Goal: Information Seeking & Learning: Understand process/instructions

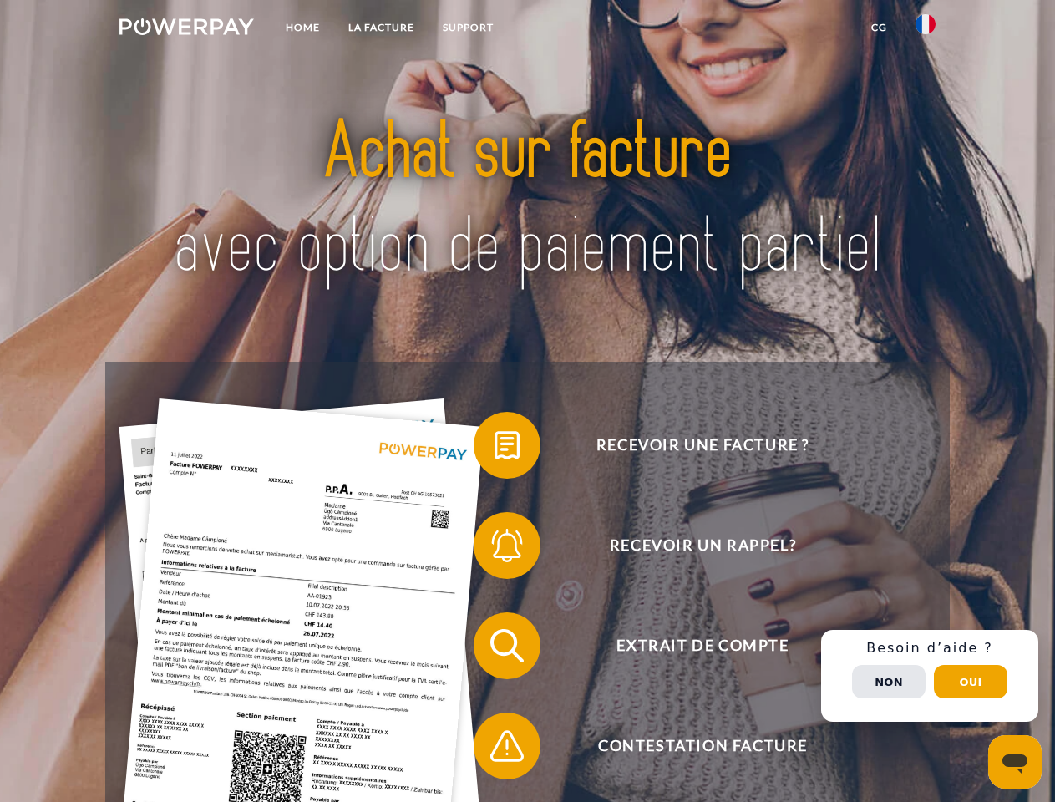
click at [186, 29] on img at bounding box center [187, 26] width 135 height 17
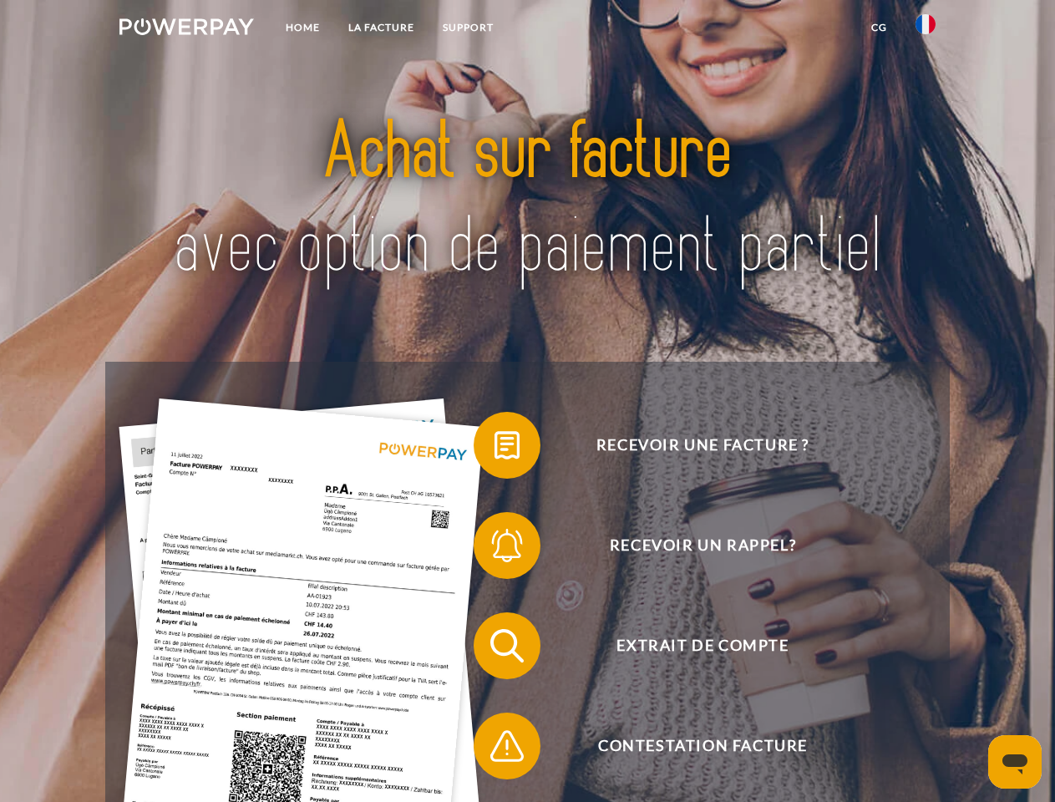
click at [926, 29] on img at bounding box center [926, 24] width 20 height 20
click at [879, 28] on link "CG" at bounding box center [879, 28] width 44 height 30
click at [495, 449] on span at bounding box center [482, 446] width 84 height 84
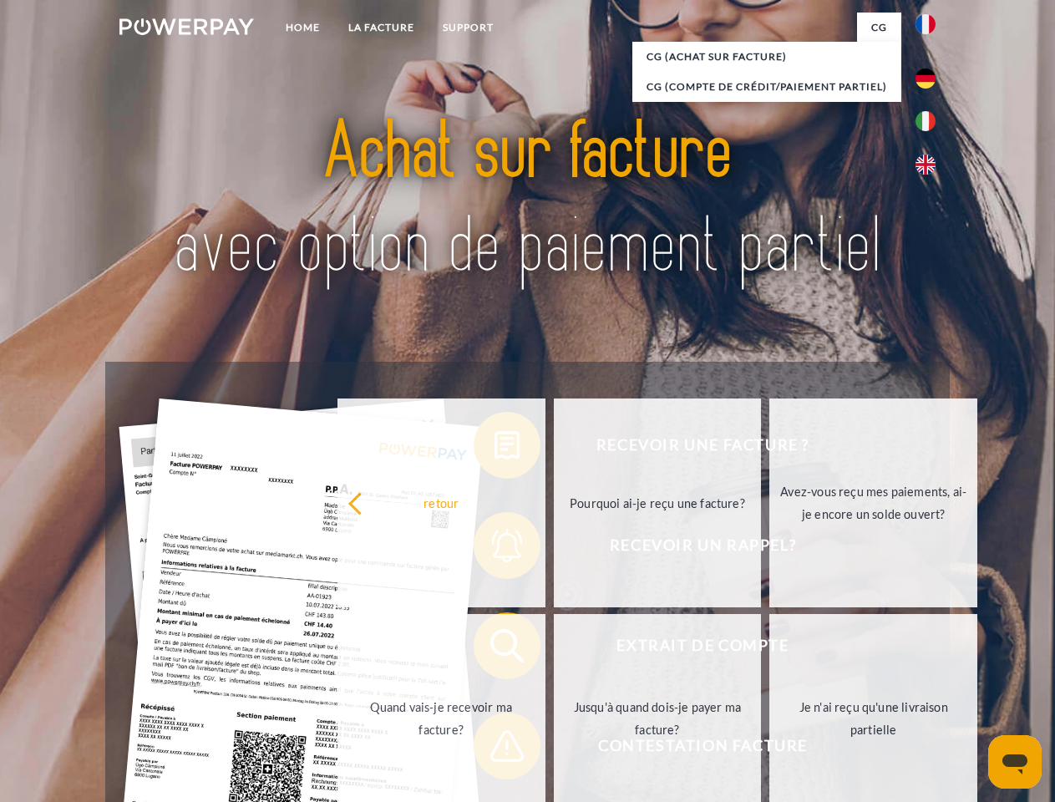
click at [495, 549] on div "Recevoir une facture ? Recevoir un rappel? Extrait de compte retour" at bounding box center [527, 696] width 844 height 669
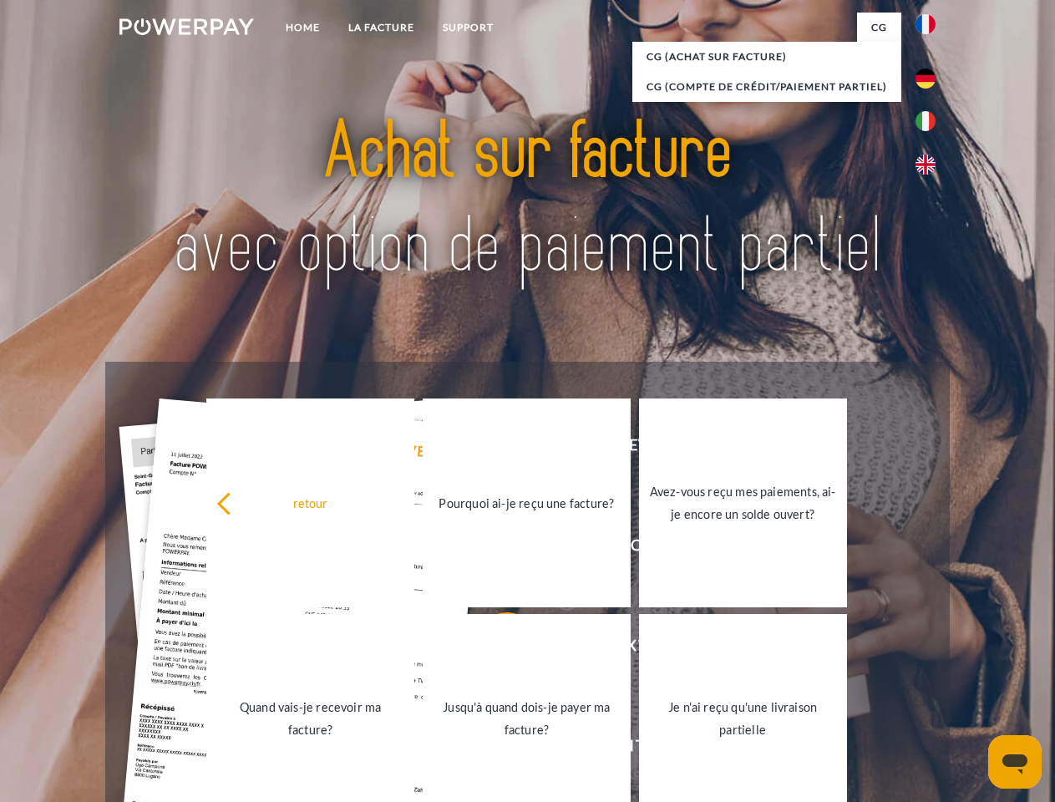
click at [495, 649] on link "Jusqu'à quand dois-je payer ma facture?" at bounding box center [527, 718] width 208 height 209
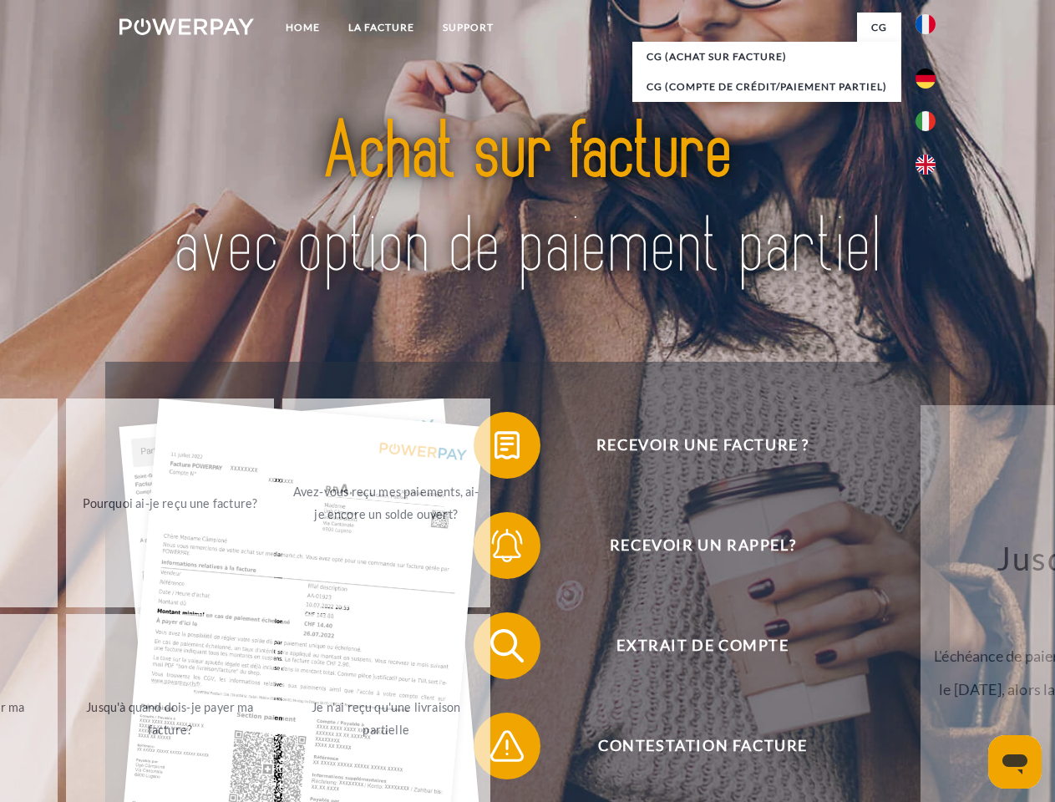
click at [495, 750] on span at bounding box center [482, 746] width 84 height 84
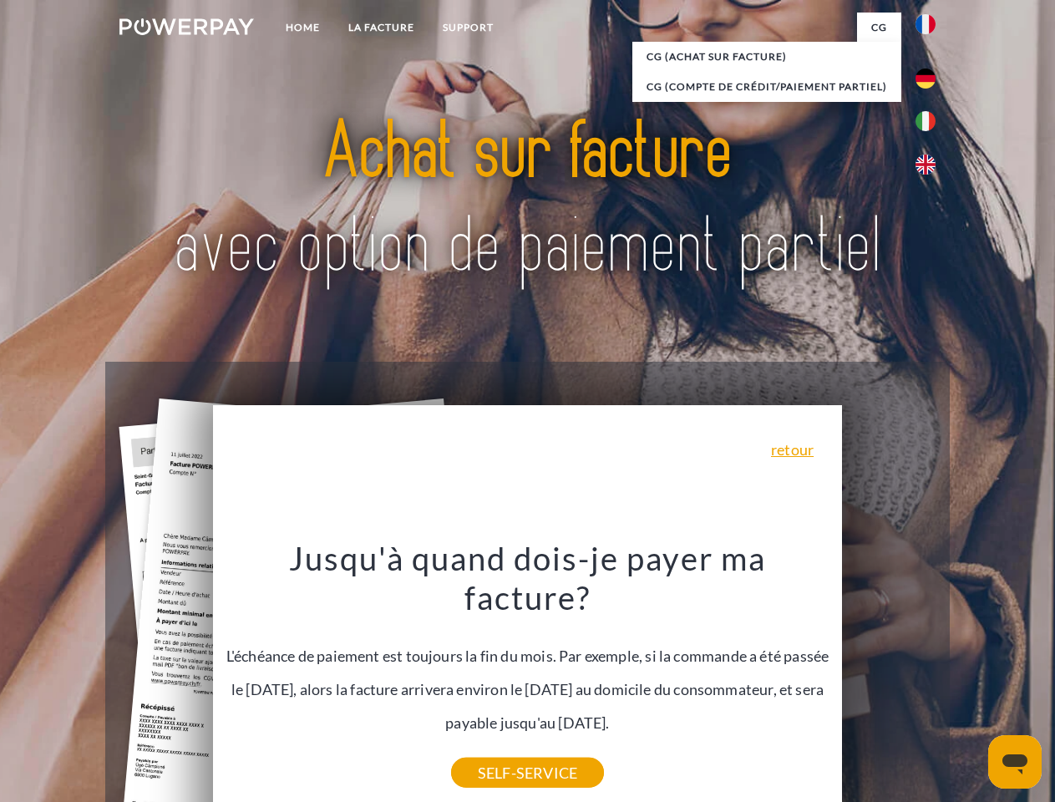
click at [930, 676] on div "Recevoir une facture ? Recevoir un rappel? Extrait de compte retour" at bounding box center [527, 696] width 844 height 669
click at [889, 679] on span "Extrait de compte" at bounding box center [702, 646] width 409 height 67
click at [971, 682] on header "Home LA FACTURE Support" at bounding box center [527, 577] width 1055 height 1154
